Goal: Check status: Check status

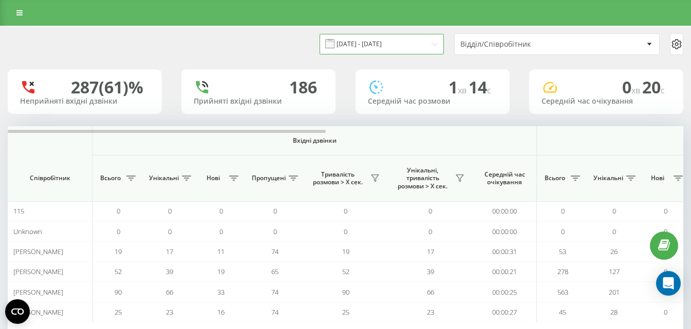
click at [396, 43] on input "[DATE] - [DATE]" at bounding box center [381, 44] width 124 height 20
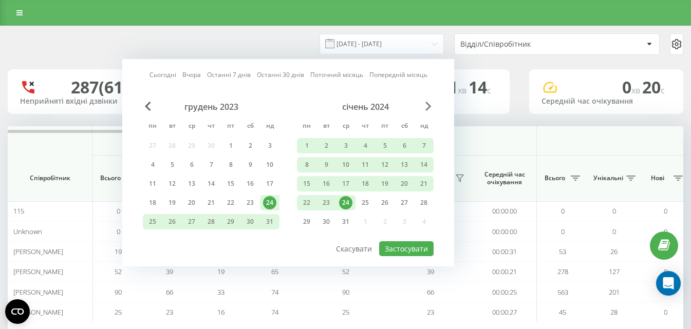
click at [428, 107] on span "Next Month" at bounding box center [428, 106] width 6 height 9
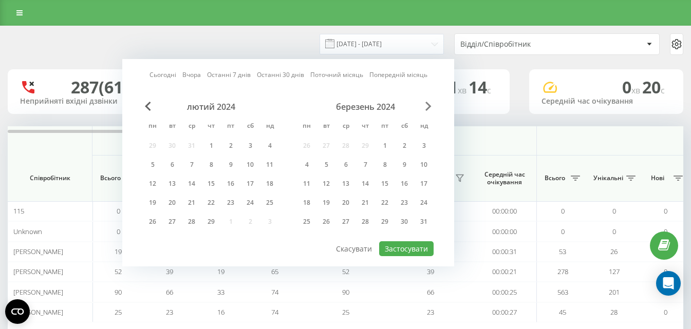
click at [428, 107] on span "Next Month" at bounding box center [428, 106] width 6 height 9
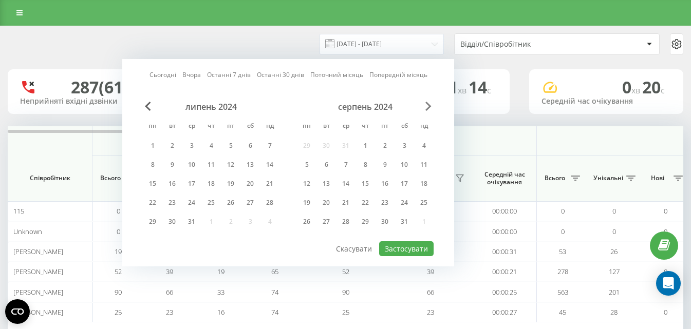
click at [428, 107] on span "Next Month" at bounding box center [428, 106] width 6 height 9
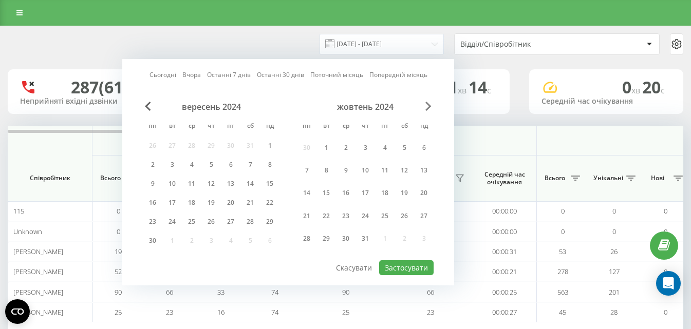
click at [428, 107] on span "Next Month" at bounding box center [428, 106] width 6 height 9
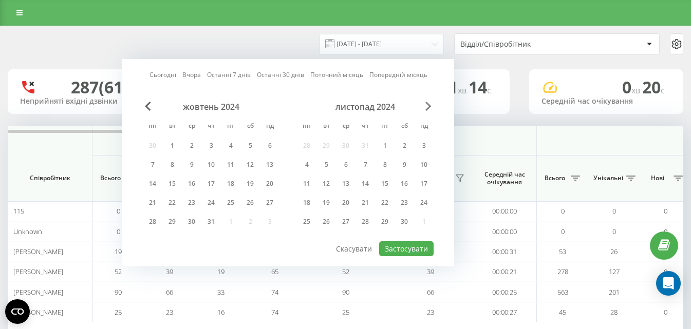
click at [428, 107] on span "Next Month" at bounding box center [428, 106] width 6 height 9
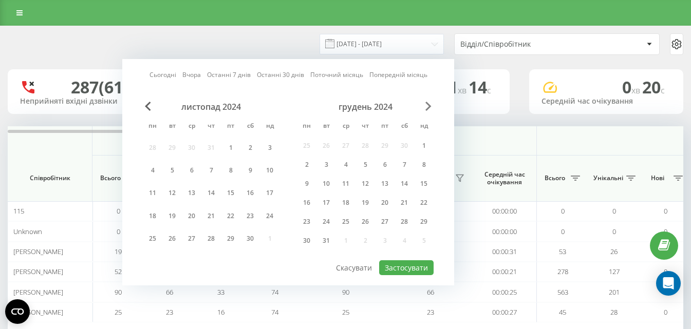
click at [428, 107] on span "Next Month" at bounding box center [428, 106] width 6 height 9
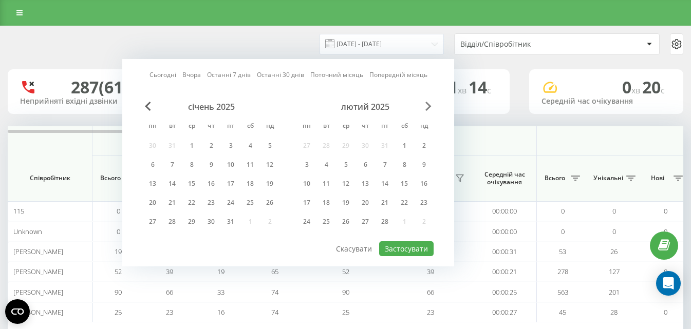
click at [428, 107] on span "Next Month" at bounding box center [428, 106] width 6 height 9
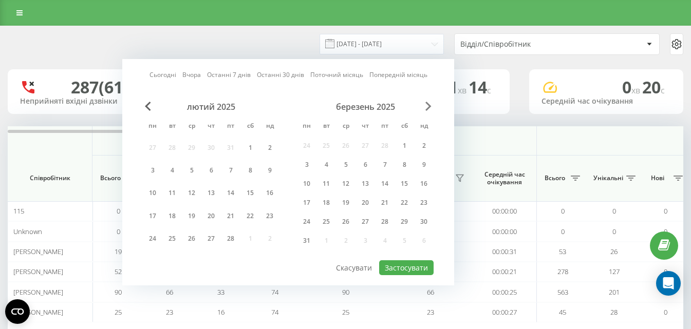
click at [428, 107] on span "Next Month" at bounding box center [428, 106] width 6 height 9
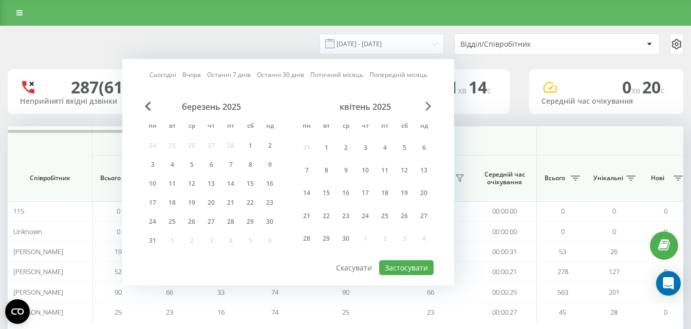
click at [428, 107] on span "Next Month" at bounding box center [428, 106] width 6 height 9
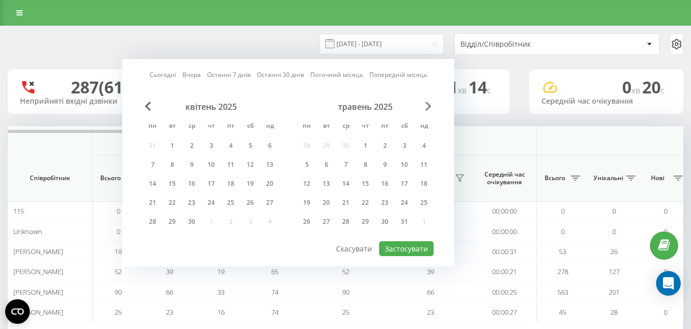
click at [428, 107] on span "Next Month" at bounding box center [428, 106] width 6 height 9
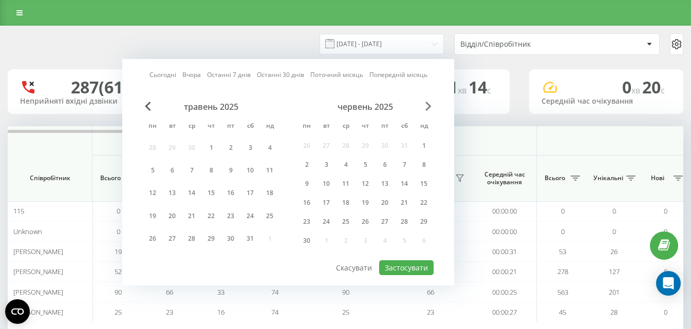
click at [428, 107] on span "Next Month" at bounding box center [428, 106] width 6 height 9
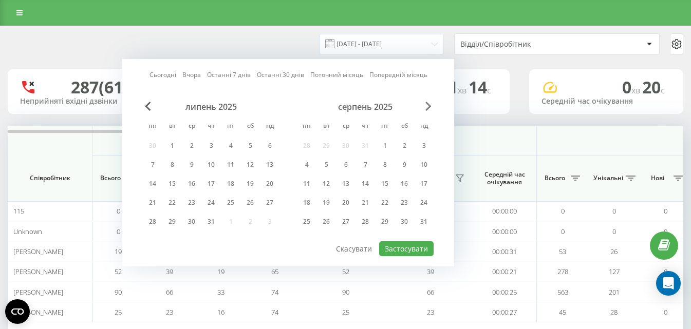
click at [428, 107] on span "Next Month" at bounding box center [428, 106] width 6 height 9
click at [190, 200] on div "20" at bounding box center [191, 202] width 13 height 13
click at [408, 241] on div at bounding box center [288, 240] width 291 height 1
click at [408, 243] on button "Застосувати" at bounding box center [406, 248] width 54 height 15
type input "[DATE] - [DATE]"
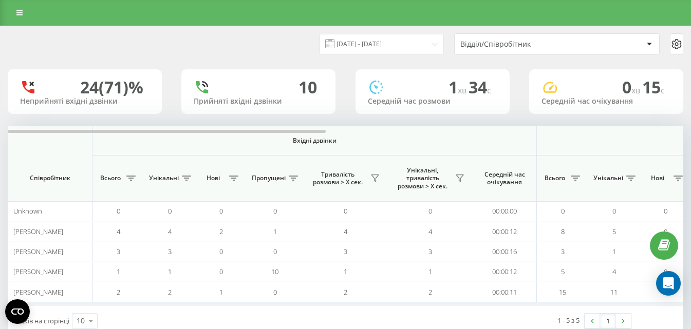
scroll to position [27, 0]
